Goal: Find contact information: Find contact information

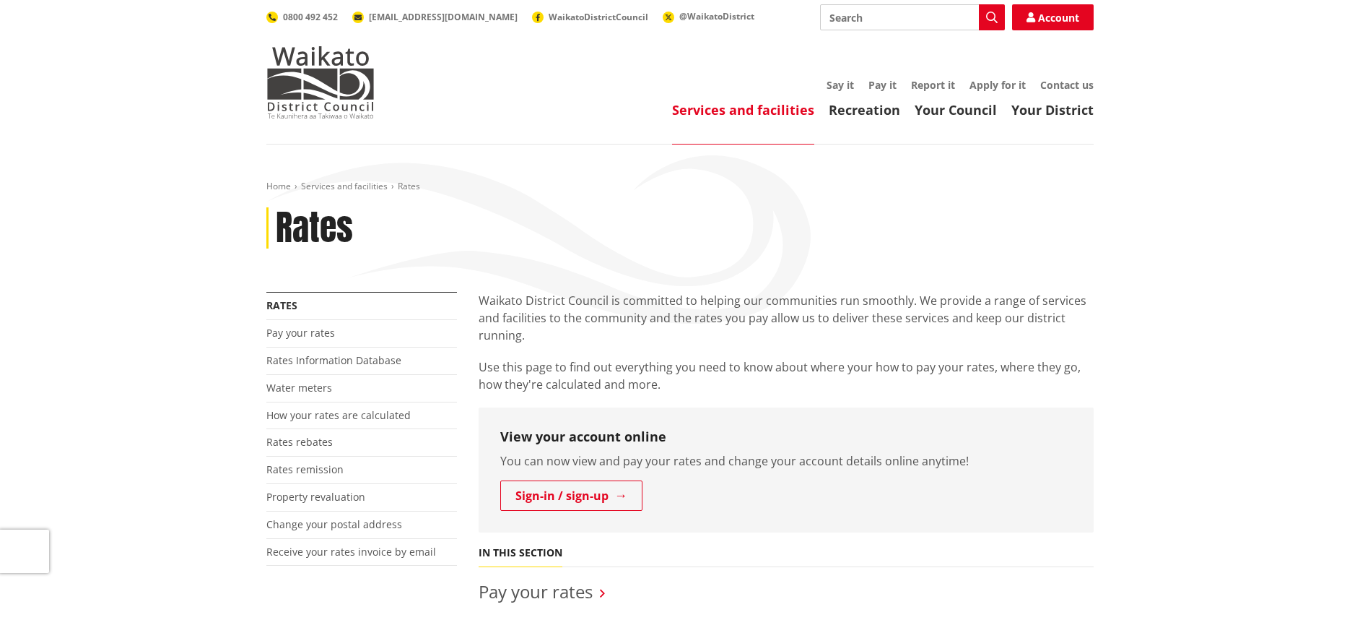
click at [895, 20] on input "Search" at bounding box center [912, 17] width 185 height 26
type input "update details"
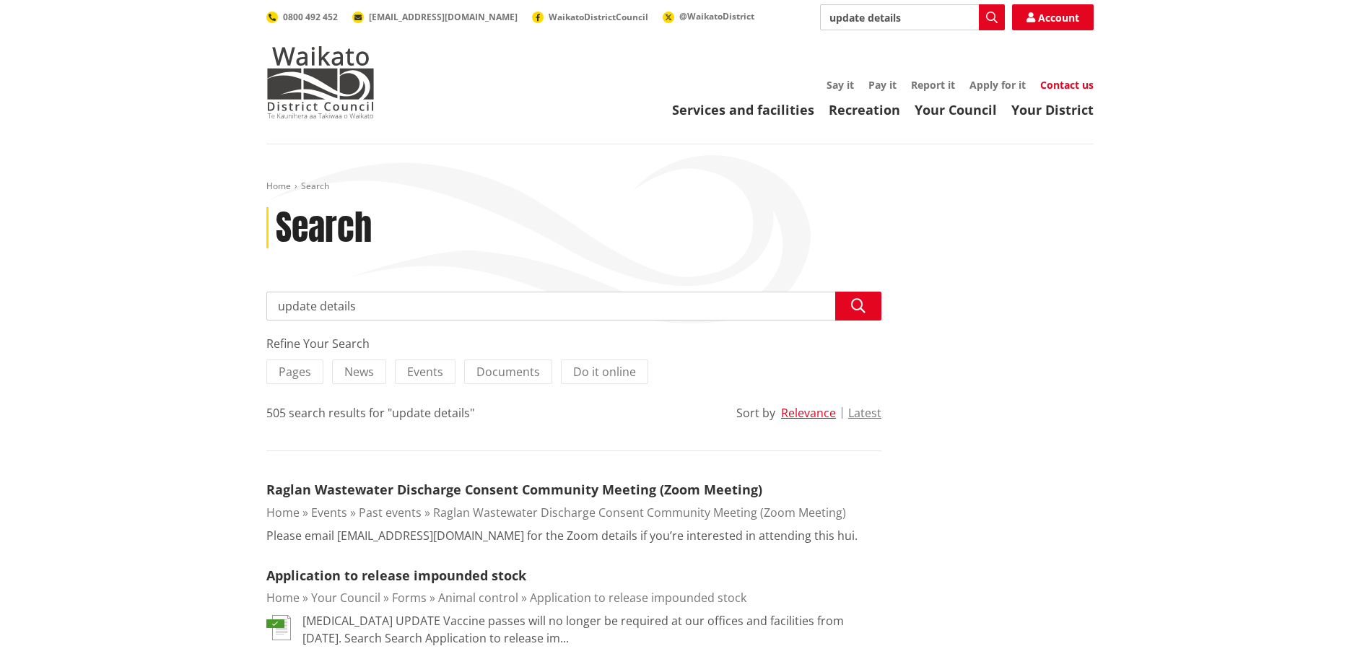
click at [1056, 83] on link "Contact us" at bounding box center [1066, 85] width 53 height 14
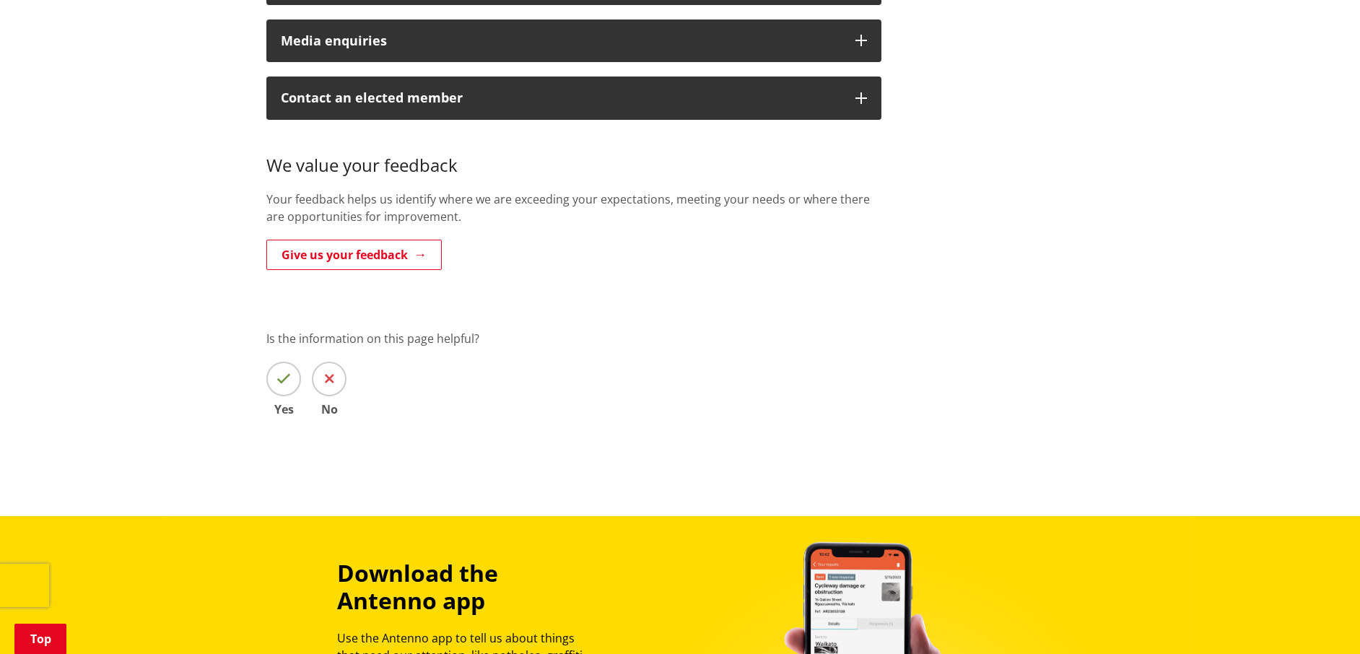
scroll to position [289, 0]
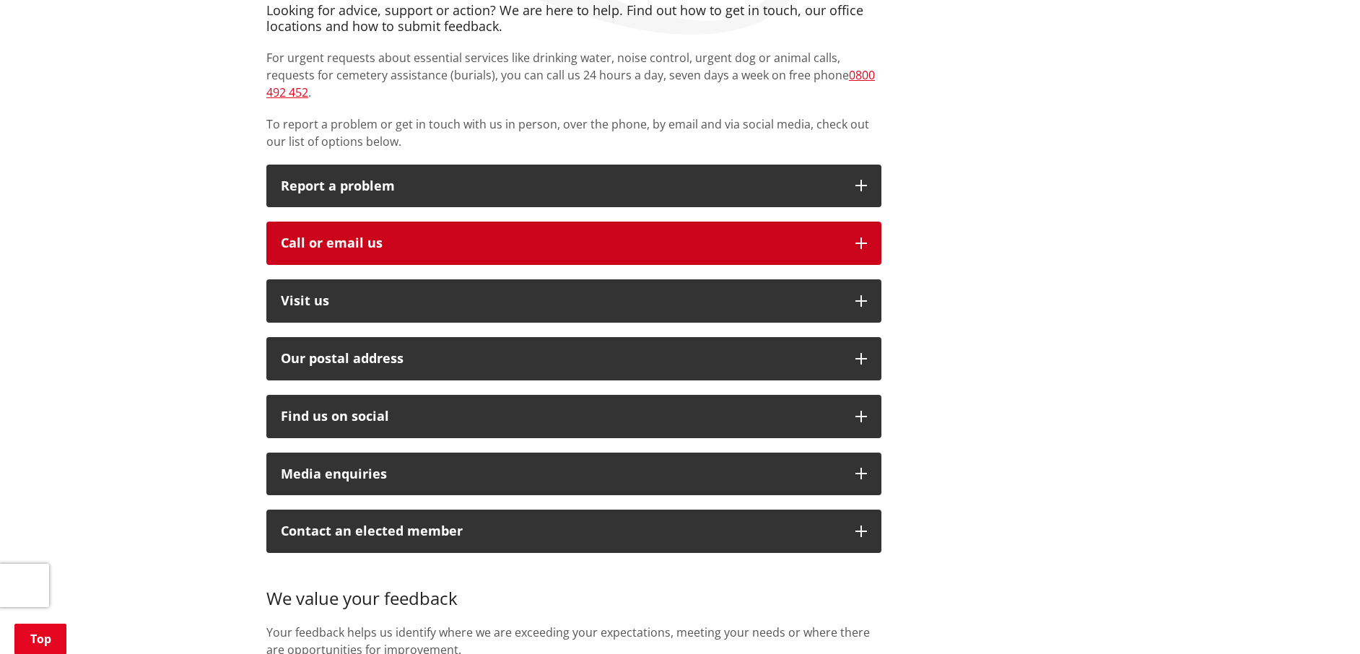
click at [864, 222] on button "Call or email us" at bounding box center [573, 243] width 615 height 43
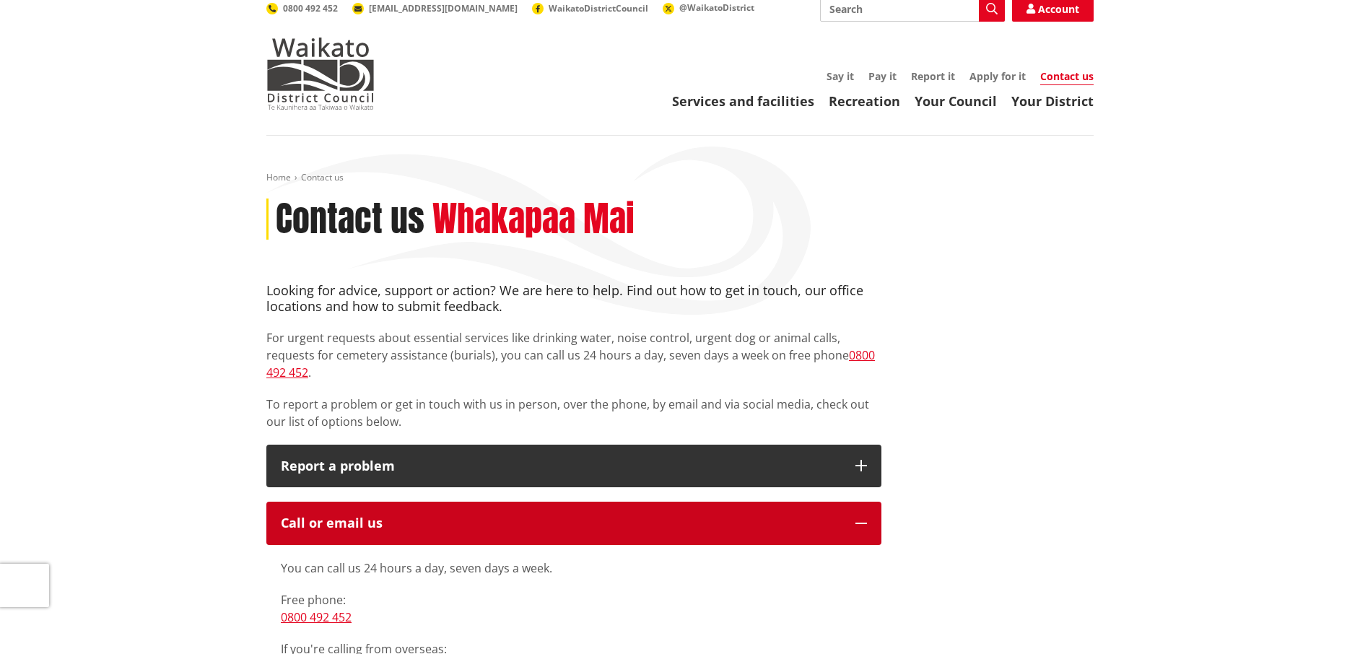
scroll to position [0, 0]
